Goal: Transaction & Acquisition: Obtain resource

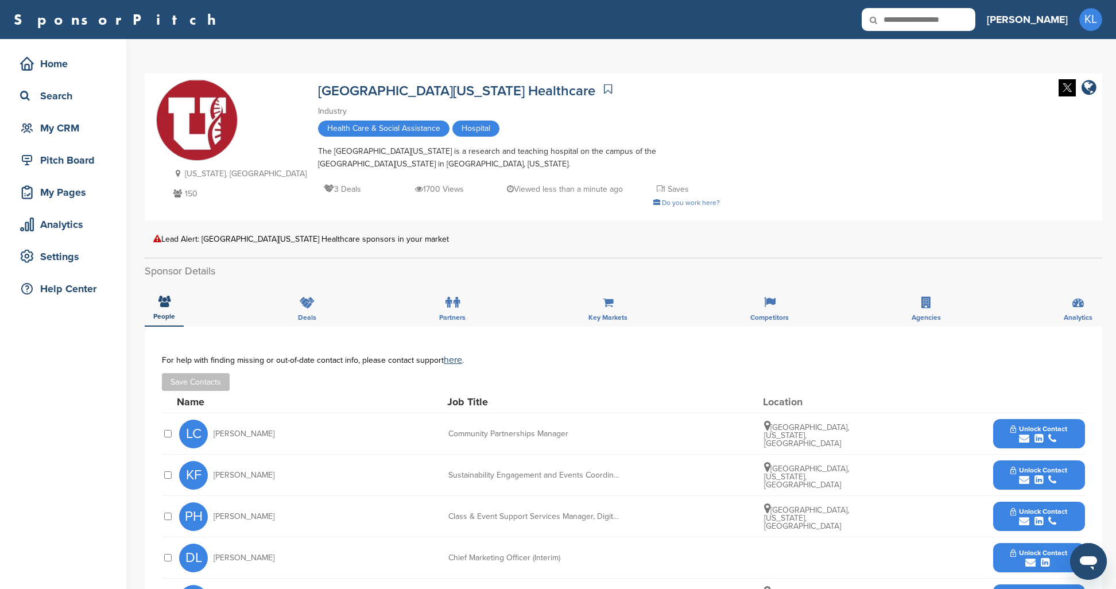
click at [1016, 439] on div "submit" at bounding box center [1038, 438] width 57 height 11
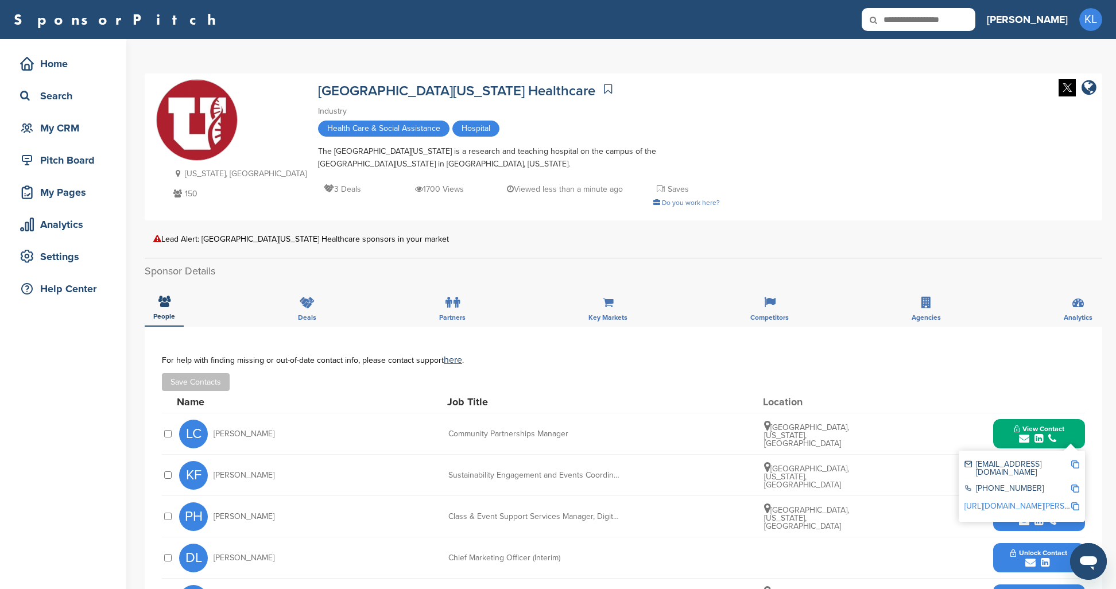
click at [1075, 465] on img at bounding box center [1075, 464] width 8 height 8
drag, startPoint x: 905, startPoint y: 378, endPoint x: 697, endPoint y: 350, distance: 209.6
click at [697, 350] on div "**********" at bounding box center [623, 533] width 957 height 413
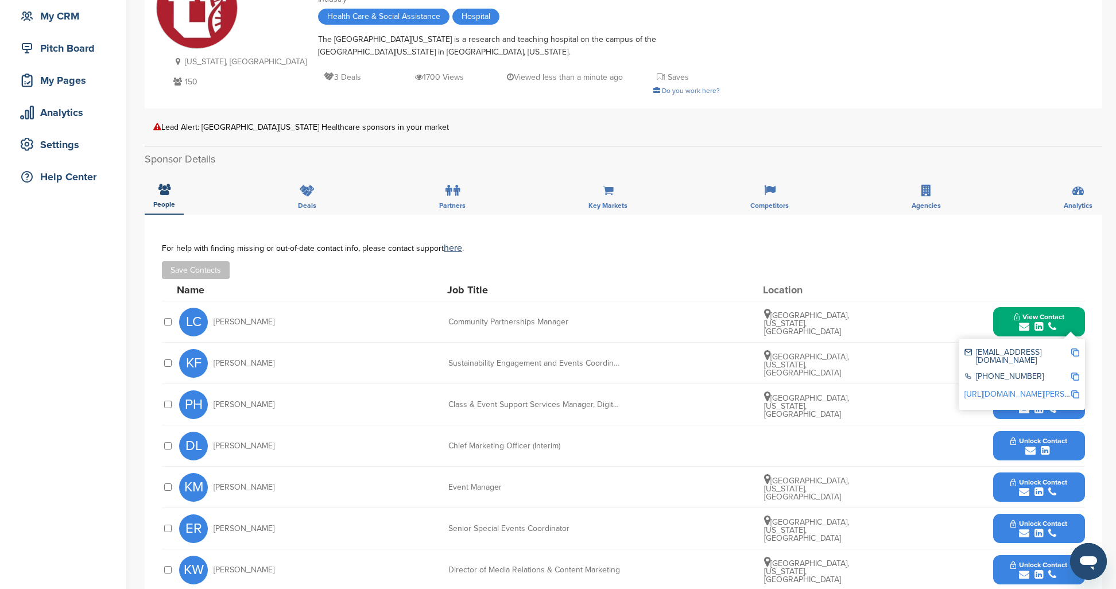
scroll to position [123, 0]
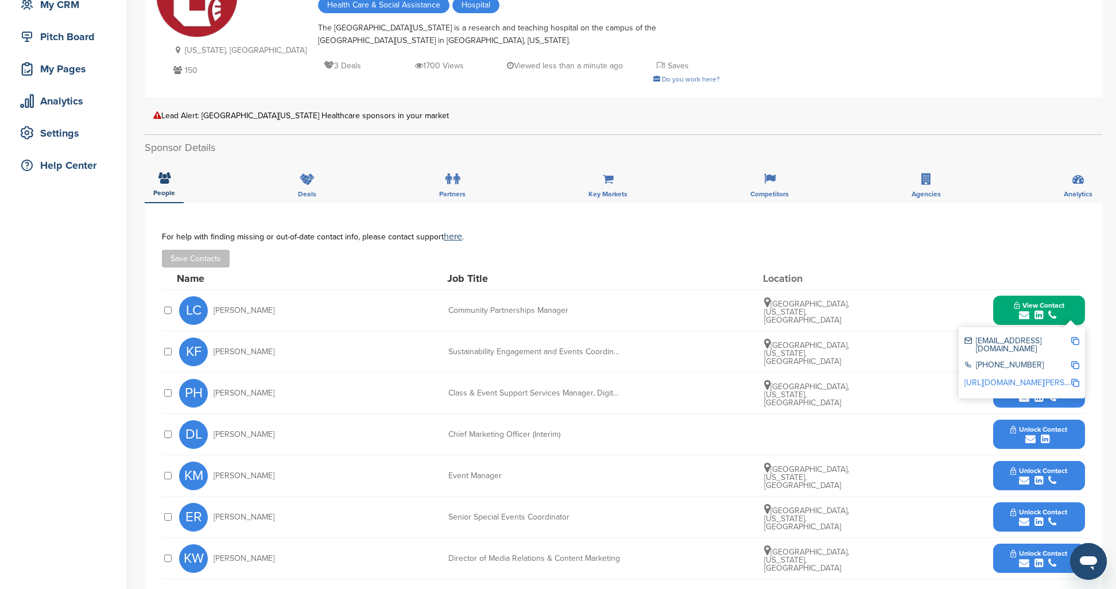
click at [1093, 360] on div "**********" at bounding box center [623, 409] width 957 height 413
click at [1106, 387] on div "You have reached your monthly limit. Please upgrade to access more. Upgrade on …" at bounding box center [630, 341] width 971 height 850
click at [1047, 299] on button "View Contact" at bounding box center [1039, 310] width 78 height 34
click at [1032, 346] on span "Unlock Contact" at bounding box center [1038, 347] width 57 height 8
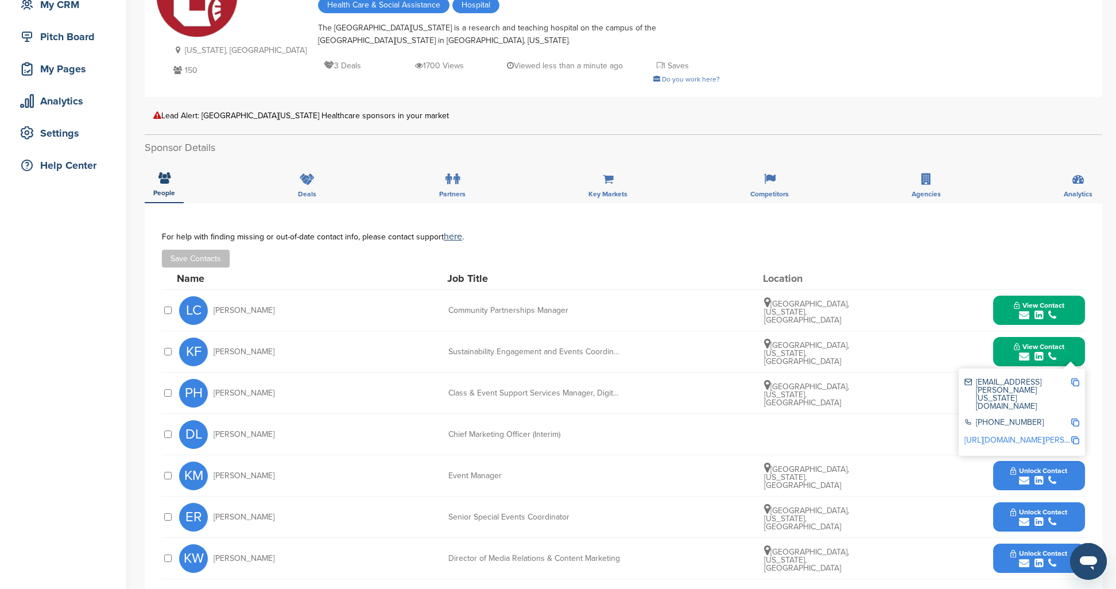
click at [1076, 379] on img at bounding box center [1075, 382] width 8 height 8
click at [981, 234] on div "For help with finding missing or out-of-date contact info, please contact suppo…" at bounding box center [623, 236] width 923 height 9
click at [1069, 346] on button "View Contact" at bounding box center [1039, 352] width 78 height 34
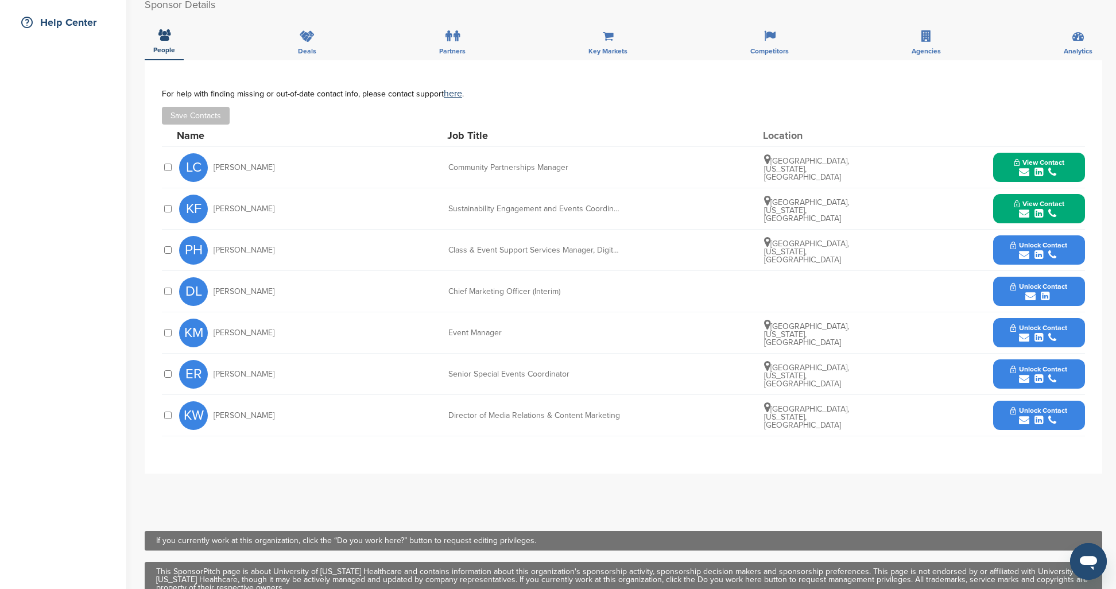
scroll to position [273, 0]
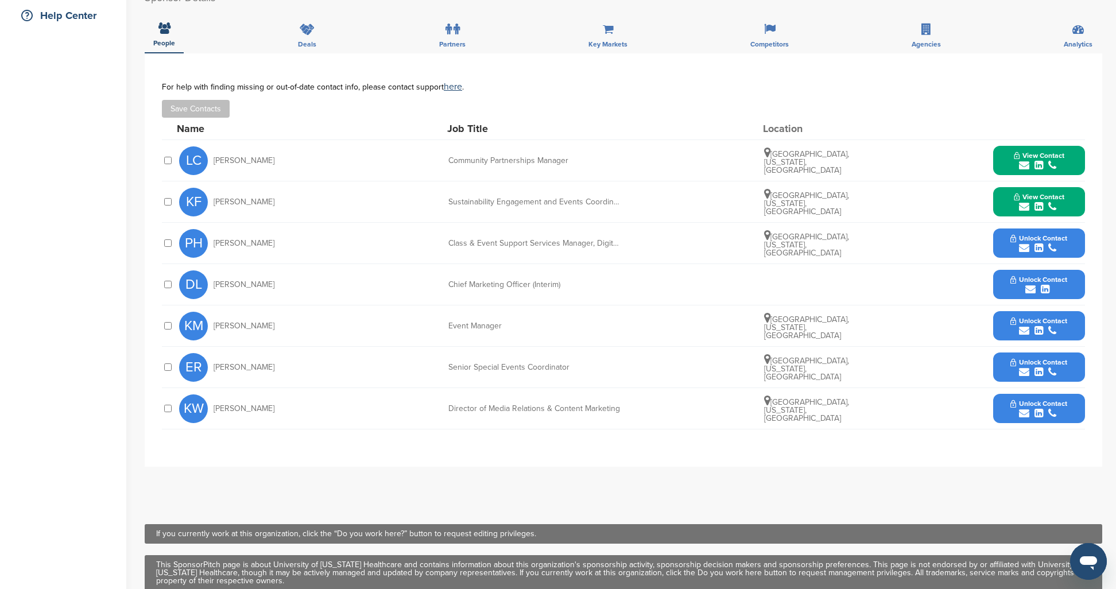
click at [1065, 329] on div "submit" at bounding box center [1038, 330] width 57 height 11
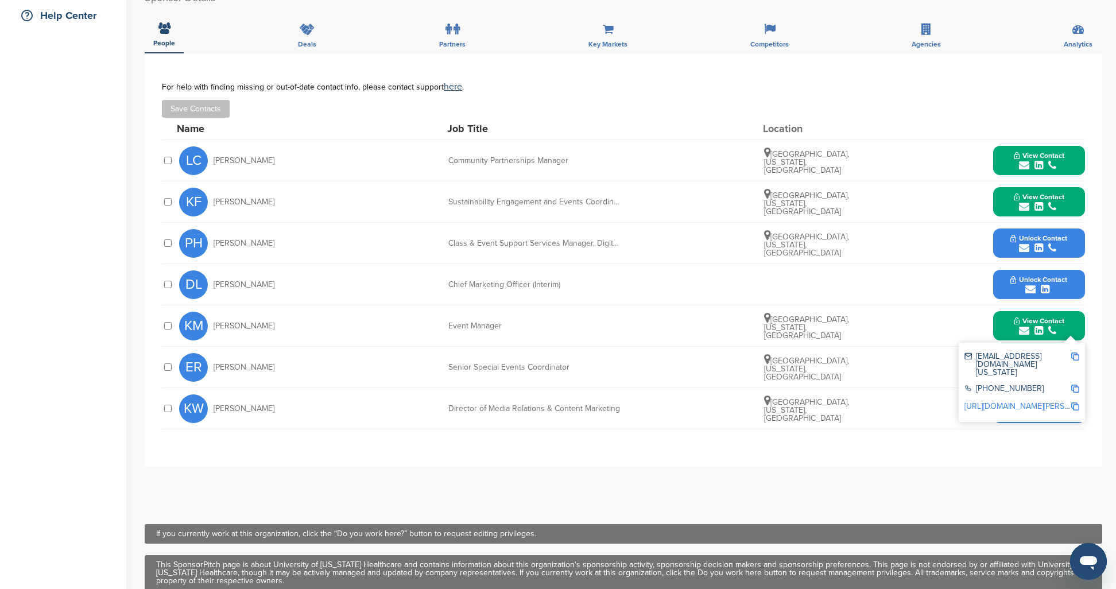
click at [1074, 358] on img at bounding box center [1075, 356] width 8 height 8
